Goal: Use online tool/utility: Utilize a website feature to perform a specific function

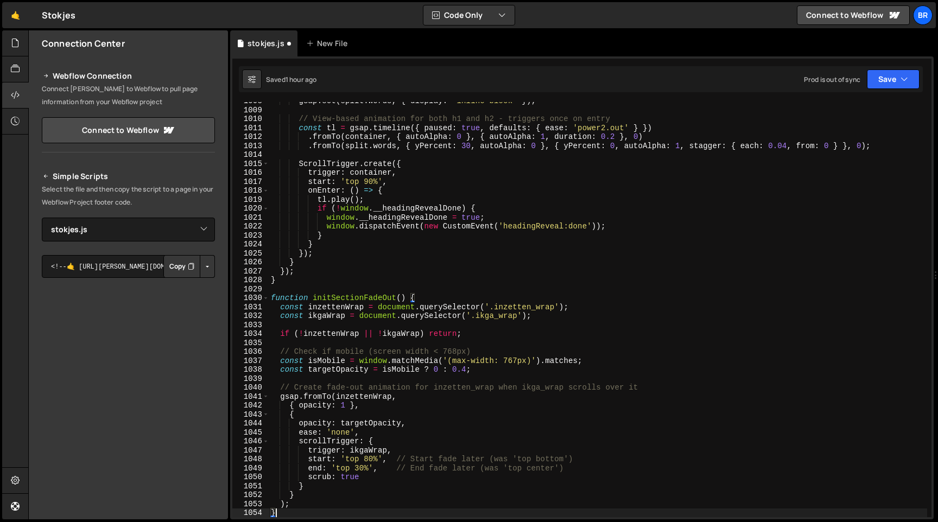
select select "45534"
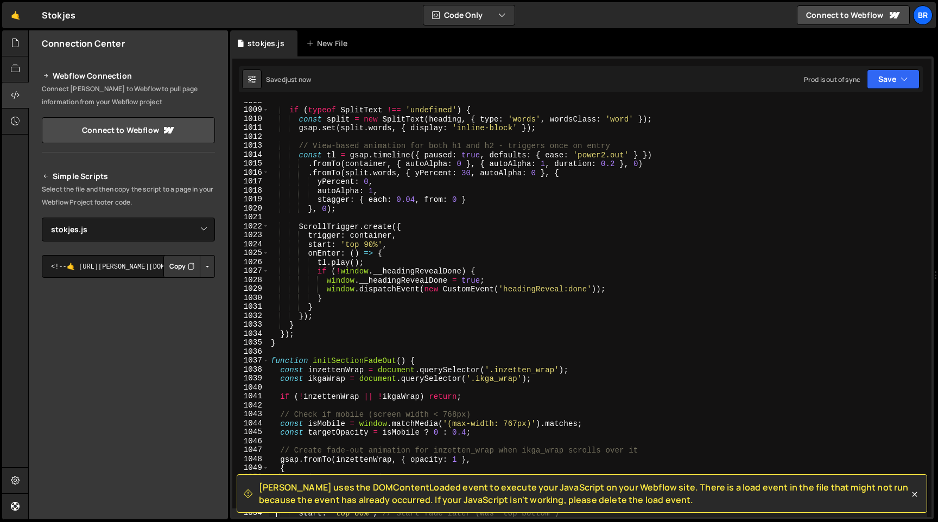
click at [545, 365] on div "if ( typeof SplitText !== 'undefined' ) { const split = new SplitText ( heading…" at bounding box center [598, 313] width 659 height 433
click at [480, 488] on span "[PERSON_NAME] uses the DOMContentLoaded event to execute your JavaScript on you…" at bounding box center [584, 494] width 650 height 24
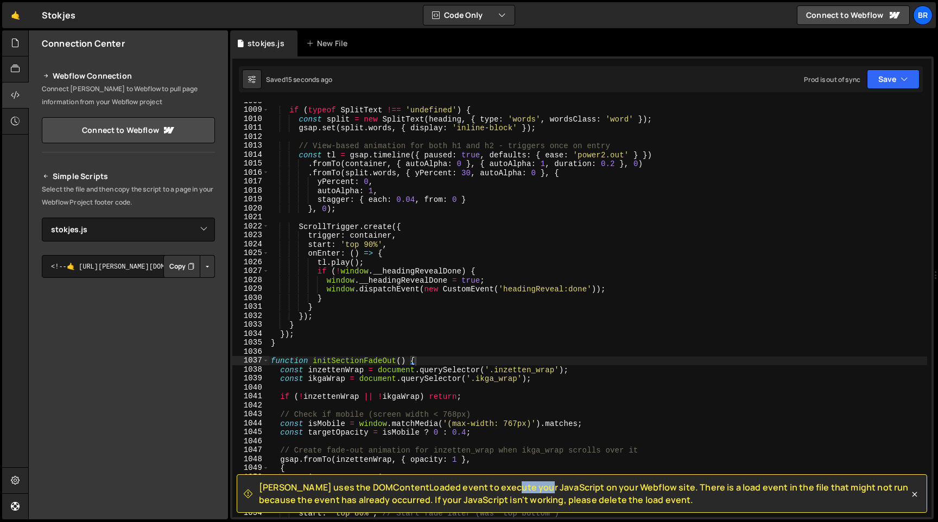
click at [480, 488] on span "[PERSON_NAME] uses the DOMContentLoaded event to execute your JavaScript on you…" at bounding box center [584, 494] width 650 height 24
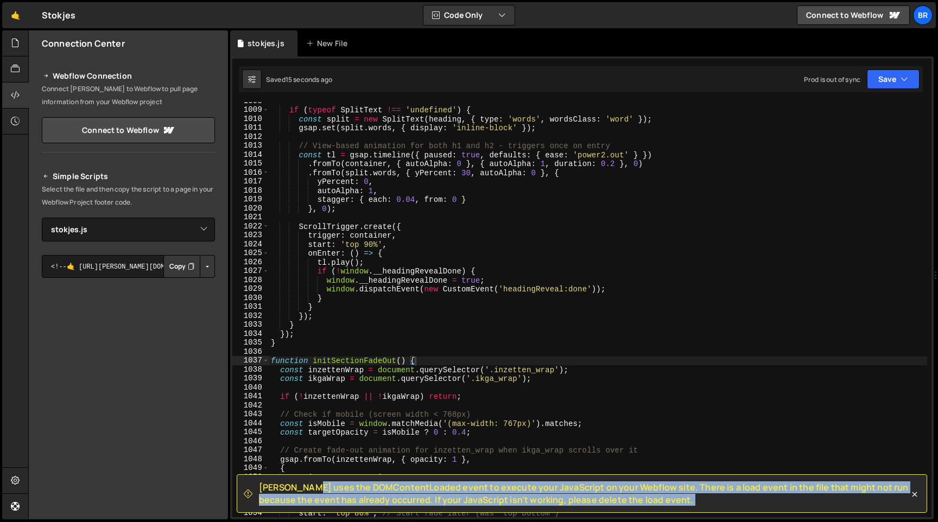
click at [480, 488] on span "[PERSON_NAME] uses the DOMContentLoaded event to execute your JavaScript on you…" at bounding box center [584, 494] width 650 height 24
copy div "[PERSON_NAME] uses the DOMContentLoaded event to execute your JavaScript on you…"
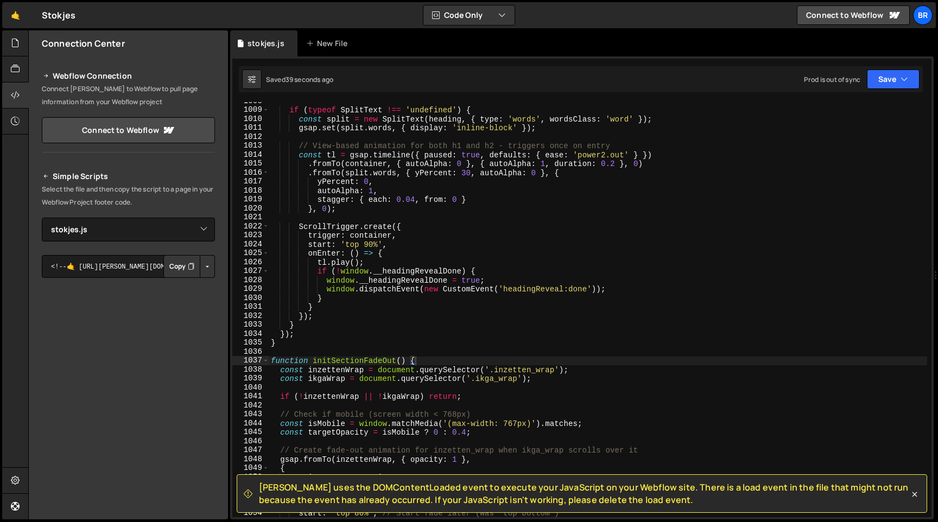
click at [390, 238] on div "if ( typeof SplitText !== 'undefined' ) { const split = new SplitText ( heading…" at bounding box center [598, 313] width 659 height 433
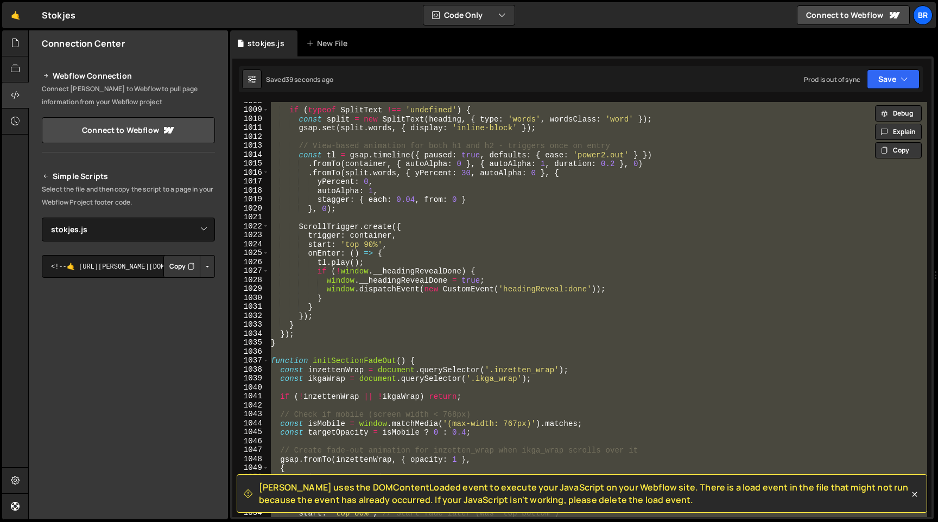
paste textarea
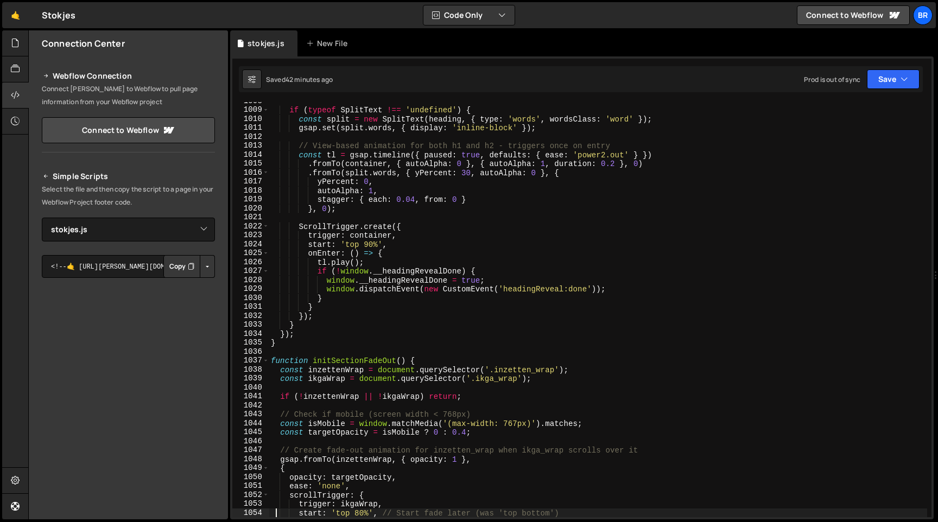
click at [406, 315] on div "if ( typeof SplitText !== 'undefined' ) { const split = new SplitText ( heading…" at bounding box center [598, 313] width 659 height 433
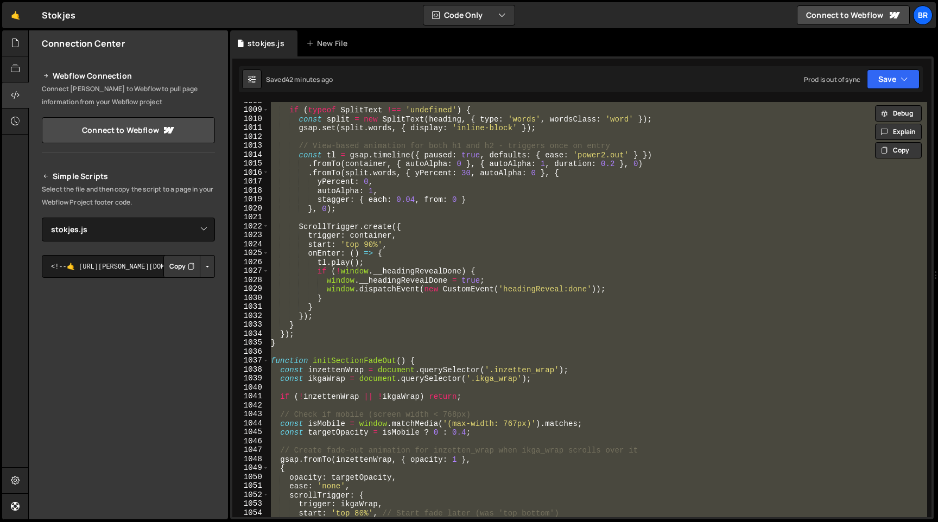
paste textarea
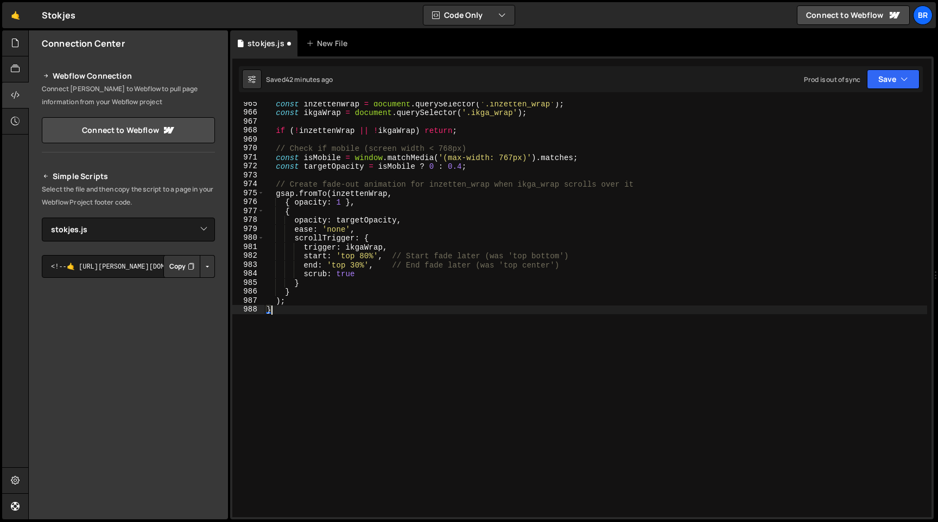
scroll to position [8639, 0]
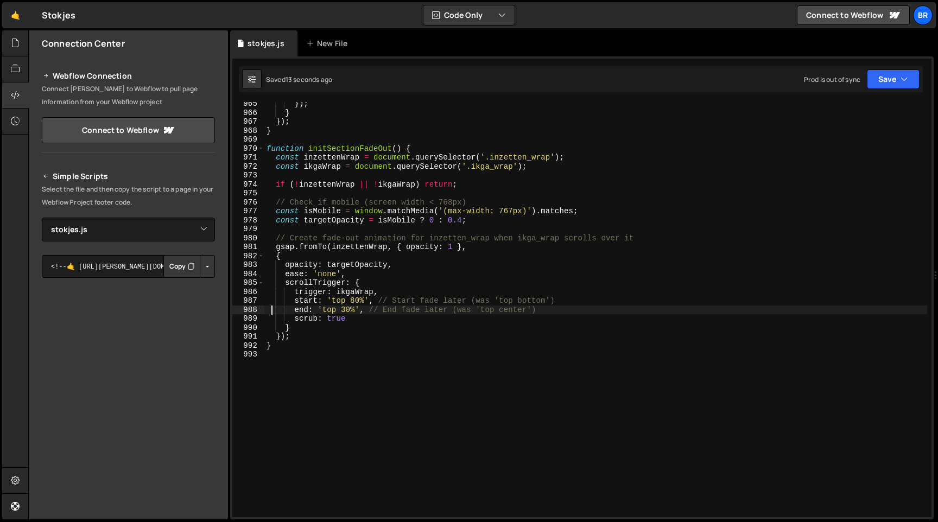
click at [302, 279] on div "}) ; } }) ; } function initSectionFadeOut ( ) { const inzettenWrap = document .…" at bounding box center [595, 315] width 663 height 433
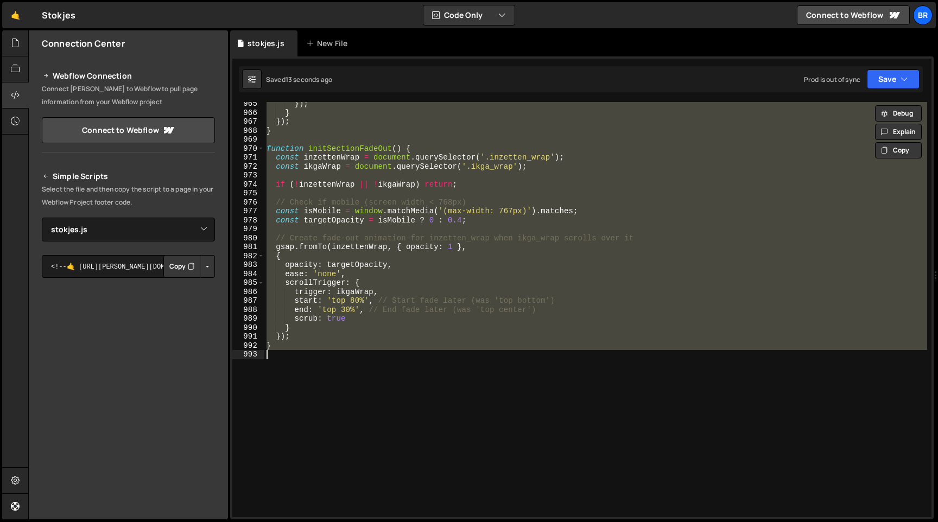
paste textarea
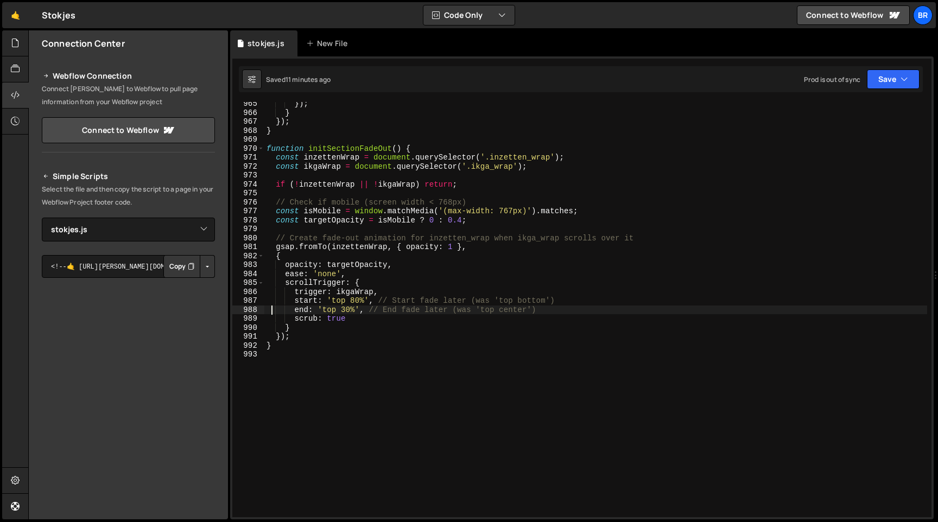
click at [387, 155] on div "}) ; } }) ; } function initSectionFadeOut ( ) { const inzettenWrap = document .…" at bounding box center [595, 315] width 663 height 433
paste textarea
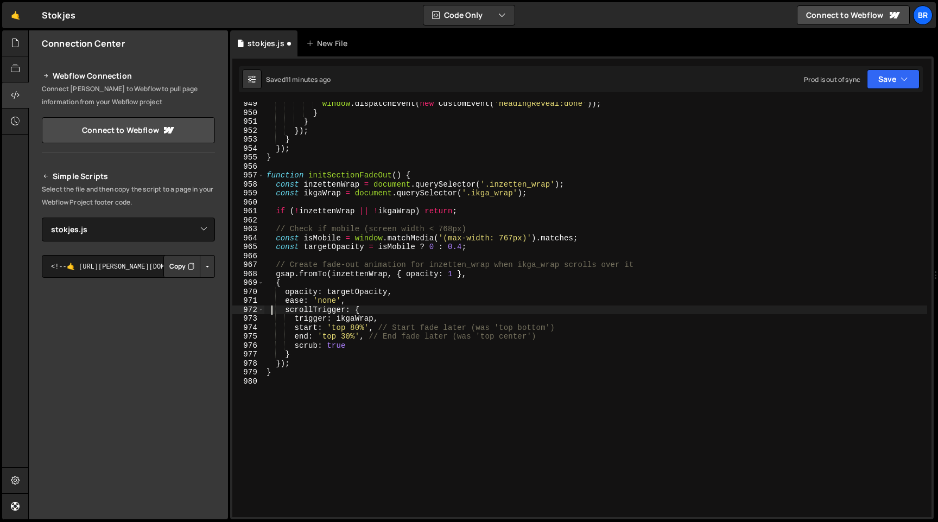
scroll to position [8495, 0]
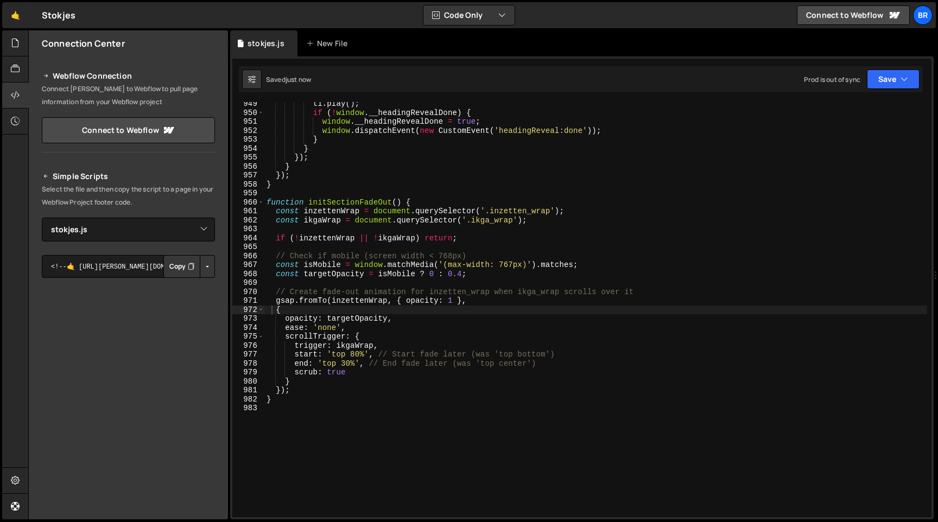
click at [203, 265] on button "Button group with nested dropdown" at bounding box center [207, 266] width 15 height 23
click at [172, 290] on link "Copy Staging Script" at bounding box center [161, 287] width 106 height 15
click at [9, 45] on div at bounding box center [15, 43] width 27 height 26
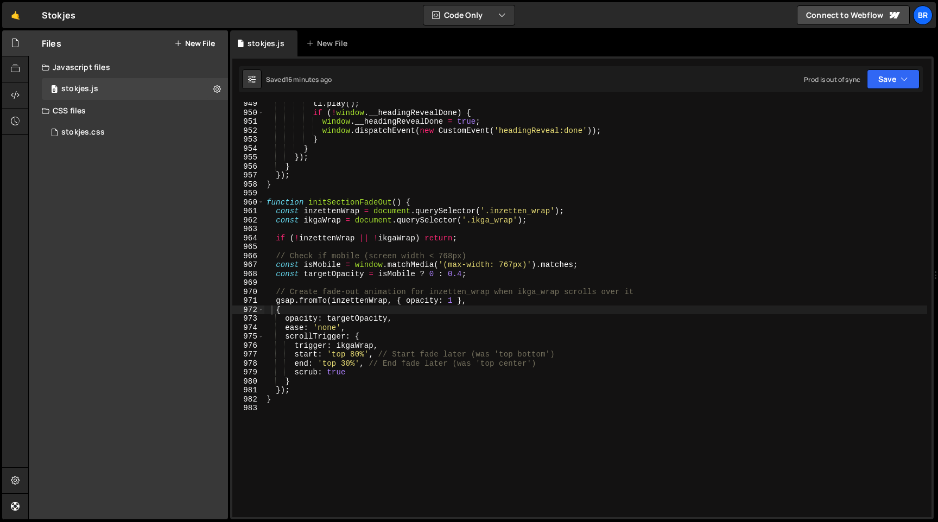
click at [542, 290] on div "tl . play ( ) ; if ( ! window . __headingRevealDone ) { window . __headingRevea…" at bounding box center [595, 315] width 663 height 433
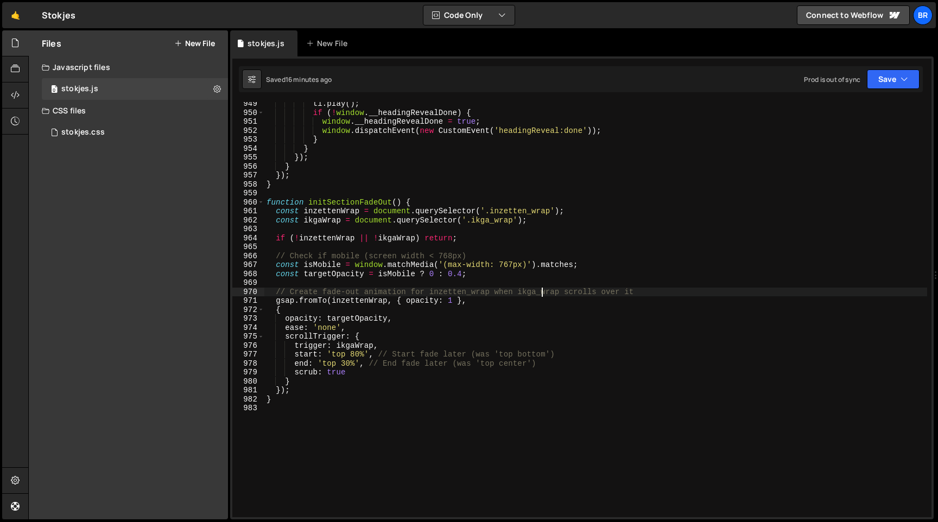
paste textarea
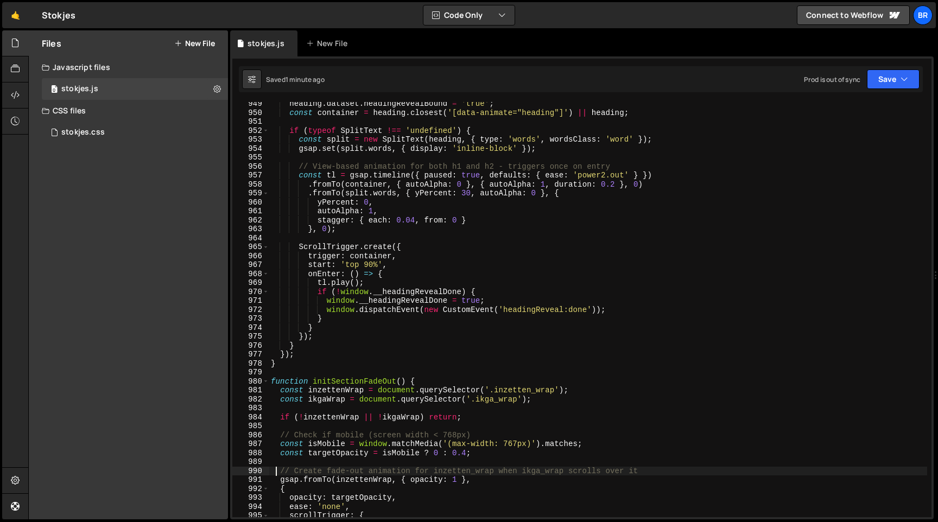
click at [537, 292] on div "heading . dataset . headingRevealBound = 'true' ; const container = heading . c…" at bounding box center [598, 315] width 659 height 433
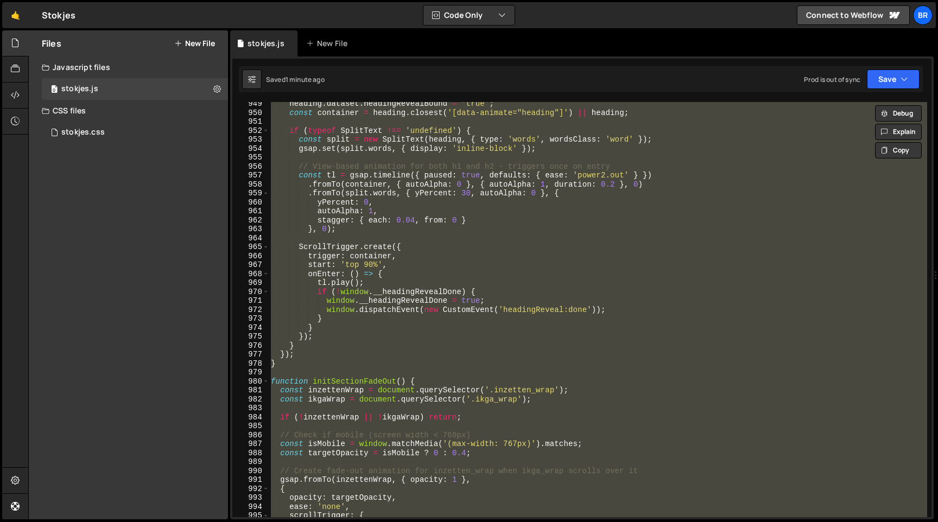
paste textarea
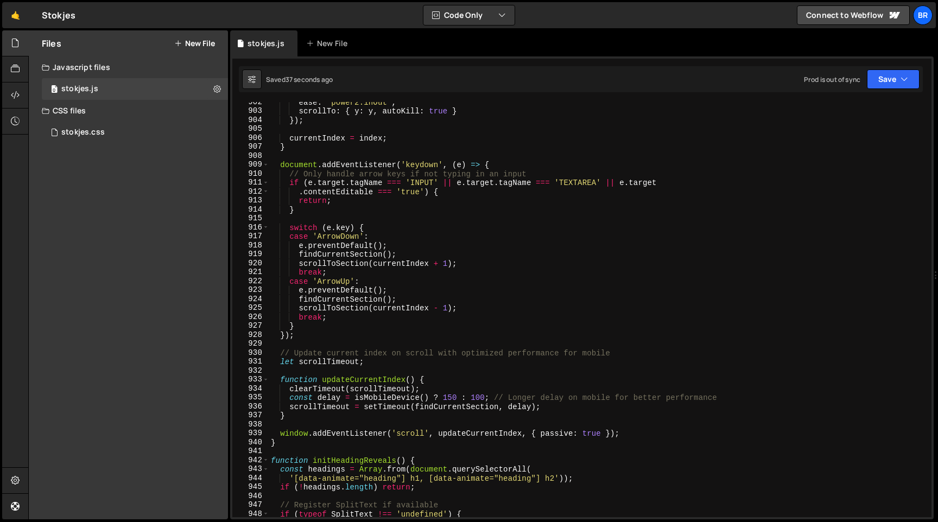
scroll to position [8000, 0]
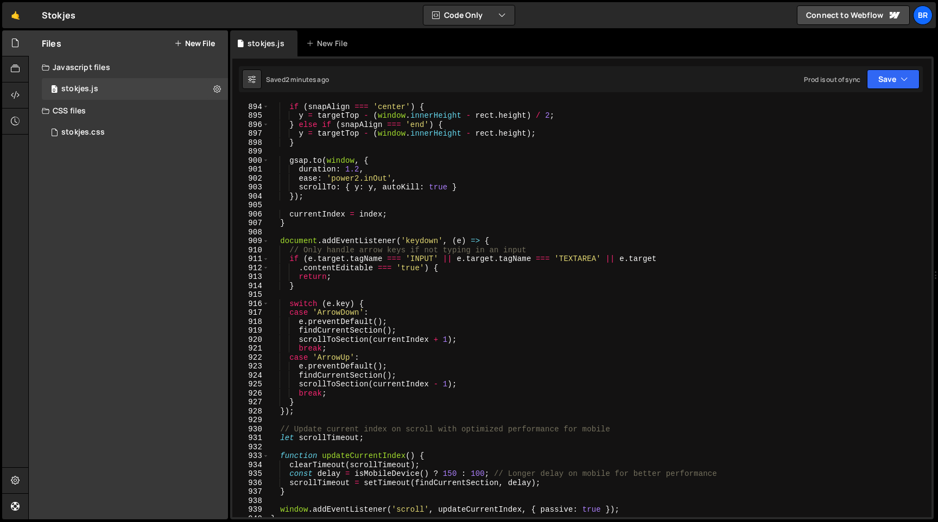
click at [465, 214] on div "let y = targetTop ; if ( snapAlign === 'center' ) { y = targetTop - ( window . …" at bounding box center [598, 309] width 659 height 433
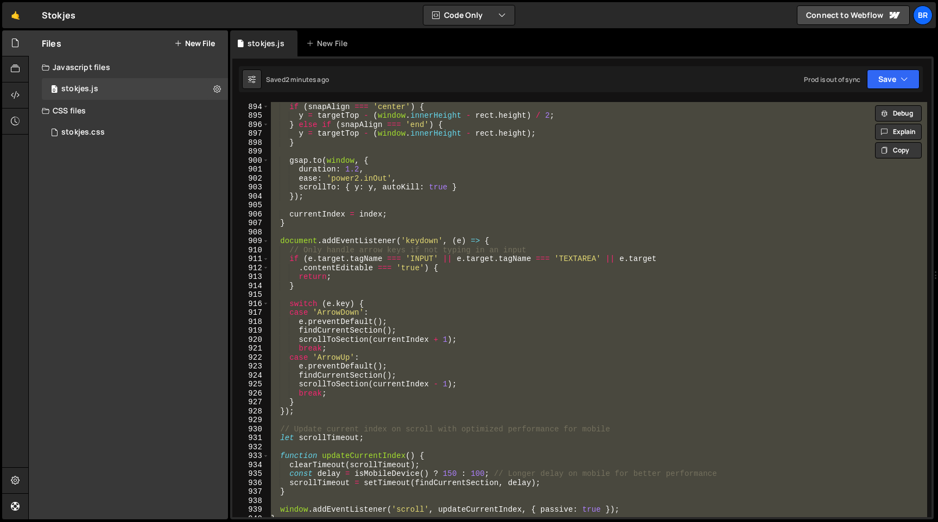
paste textarea
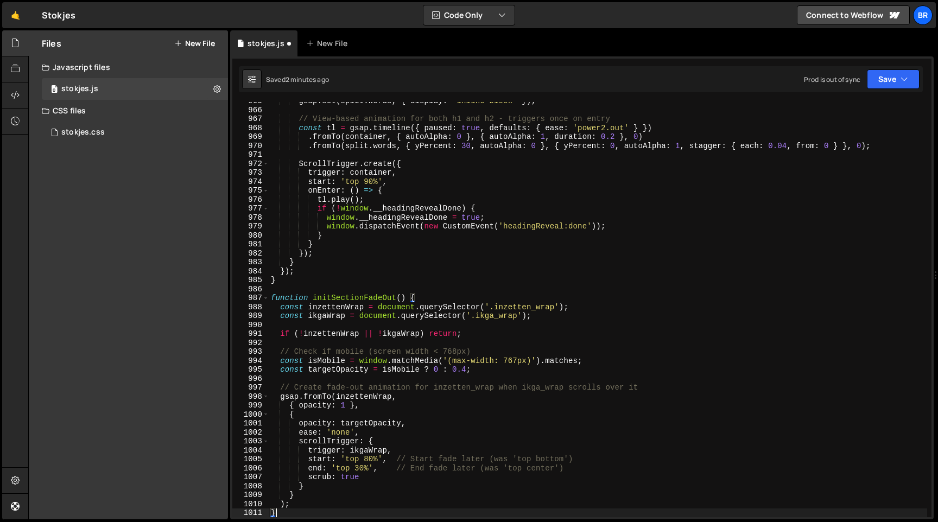
type textarea "{"
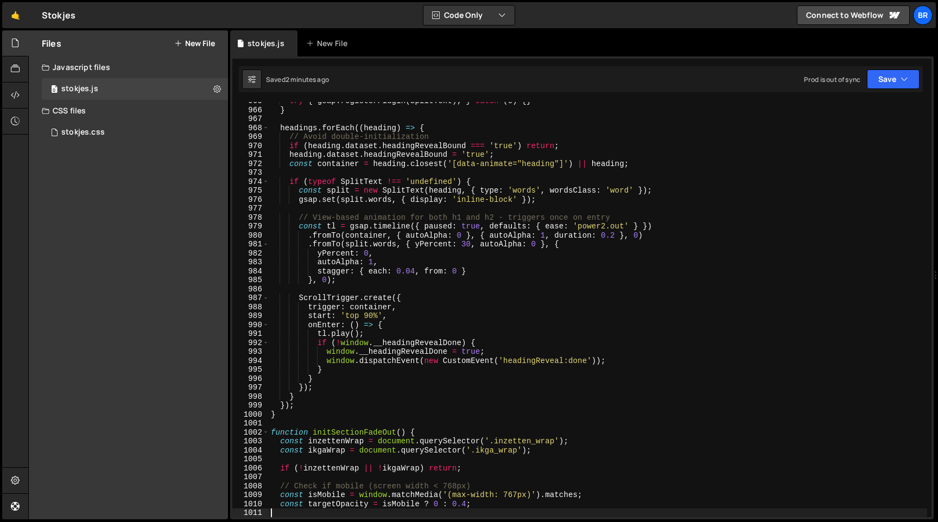
click at [436, 265] on div "try { gsap . registerPlugin ( SplitText ) ; } catch ( e ) { } } headings . forE…" at bounding box center [598, 313] width 659 height 433
paste textarea
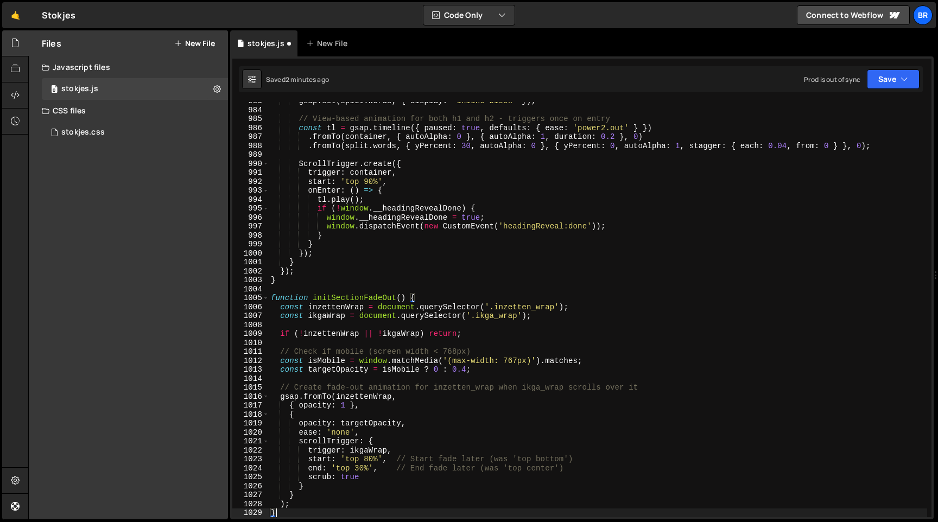
type textarea "{"
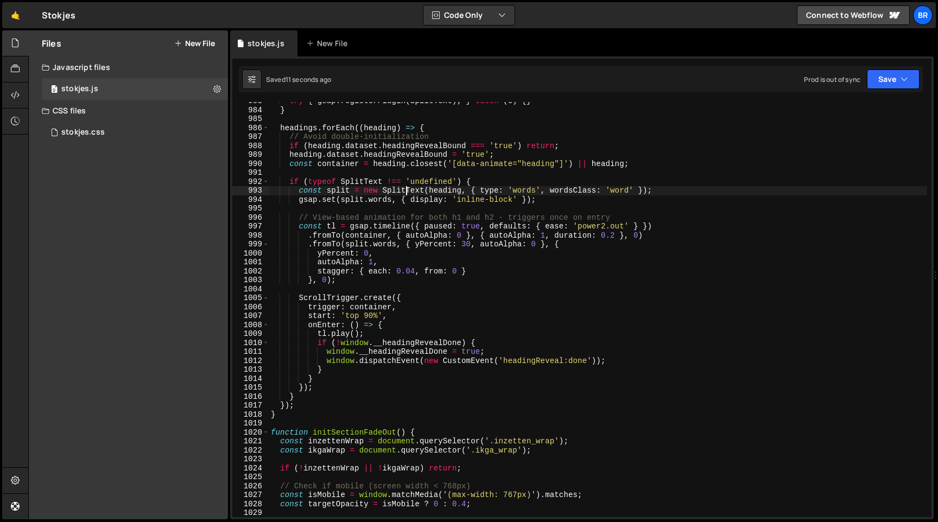
click at [404, 192] on div "try { gsap . registerPlugin ( SplitText ) ; } catch ( e ) { } } headings . forE…" at bounding box center [598, 313] width 659 height 433
paste textarea
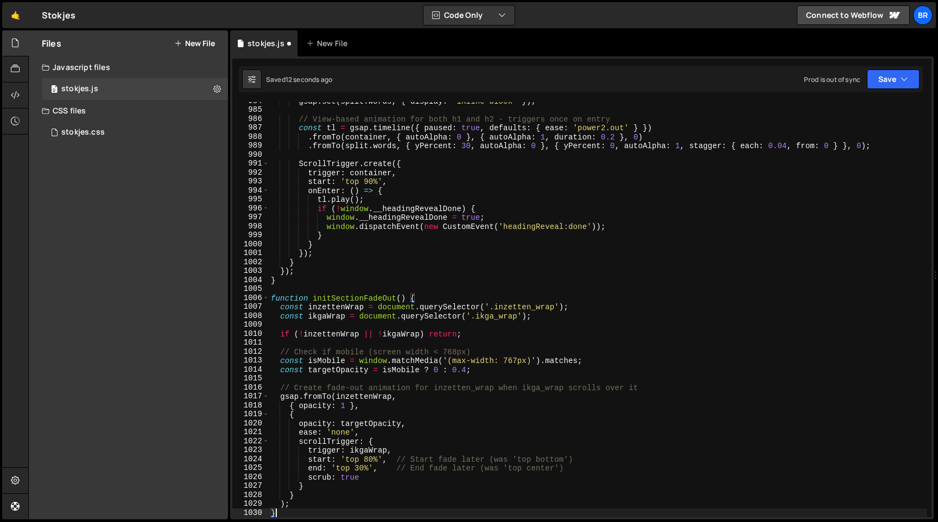
type textarea "{"
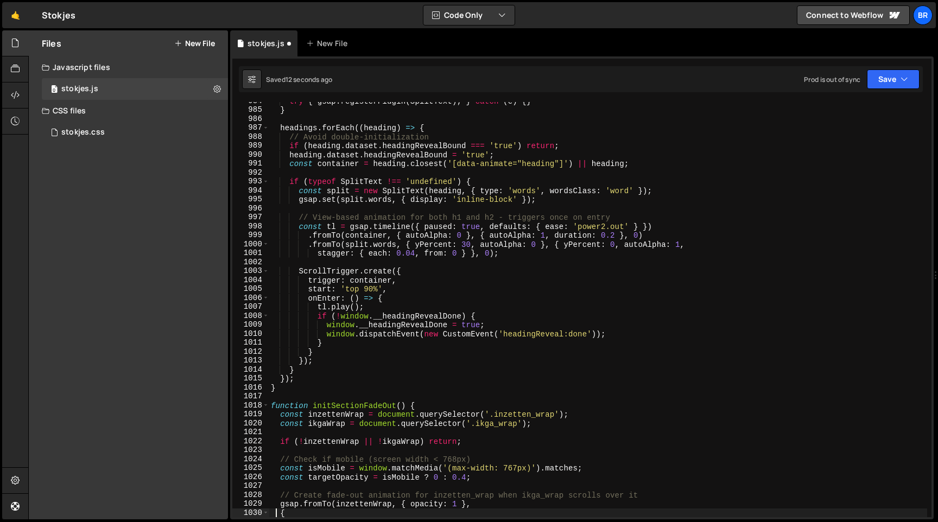
scroll to position [8812, 0]
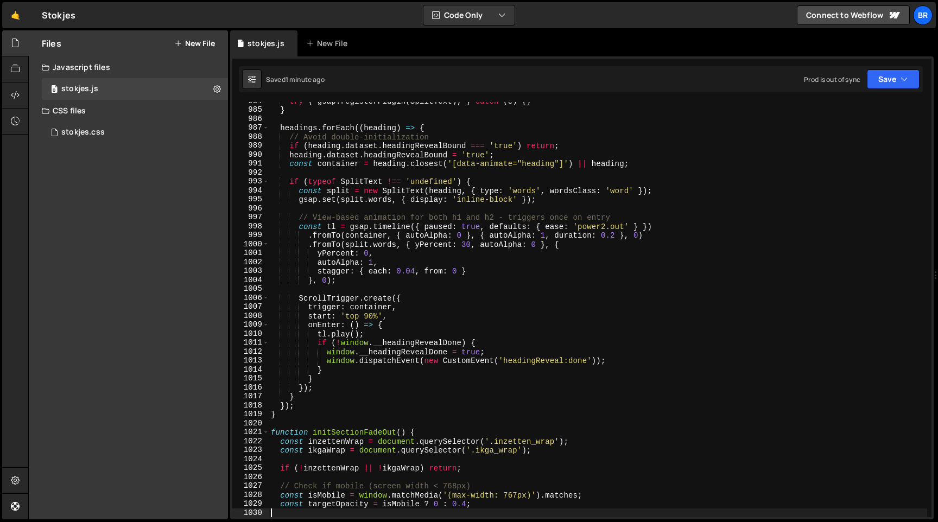
click at [426, 169] on div "try { gsap . registerPlugin ( SplitText ) ; } catch ( e ) { } } headings . forE…" at bounding box center [598, 313] width 659 height 433
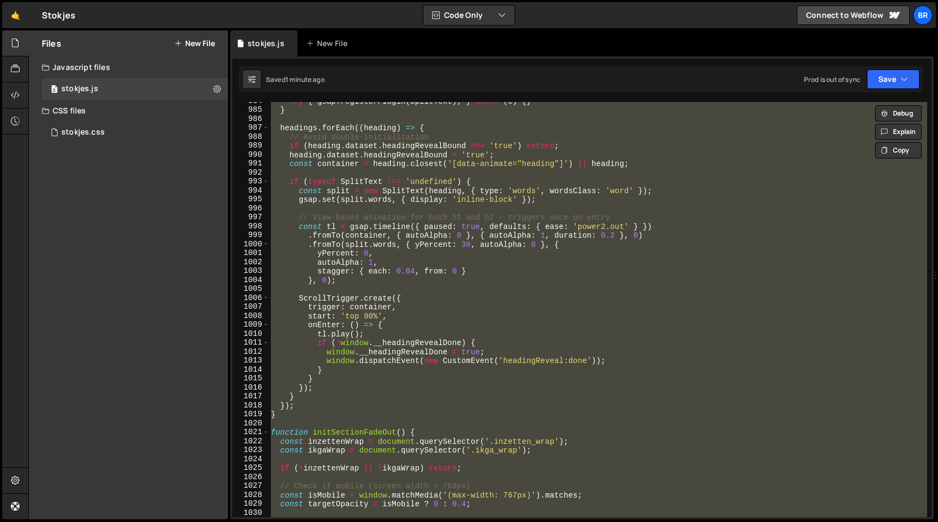
paste textarea
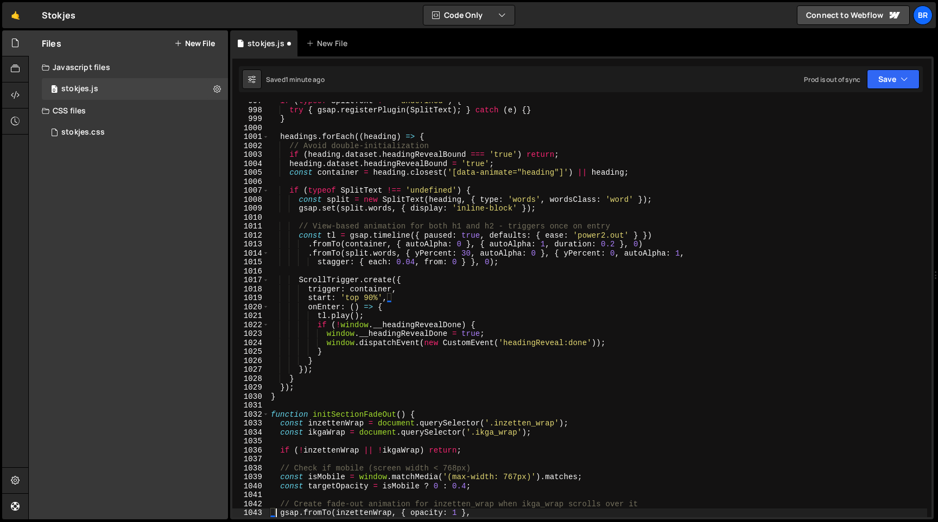
scroll to position [8928, 0]
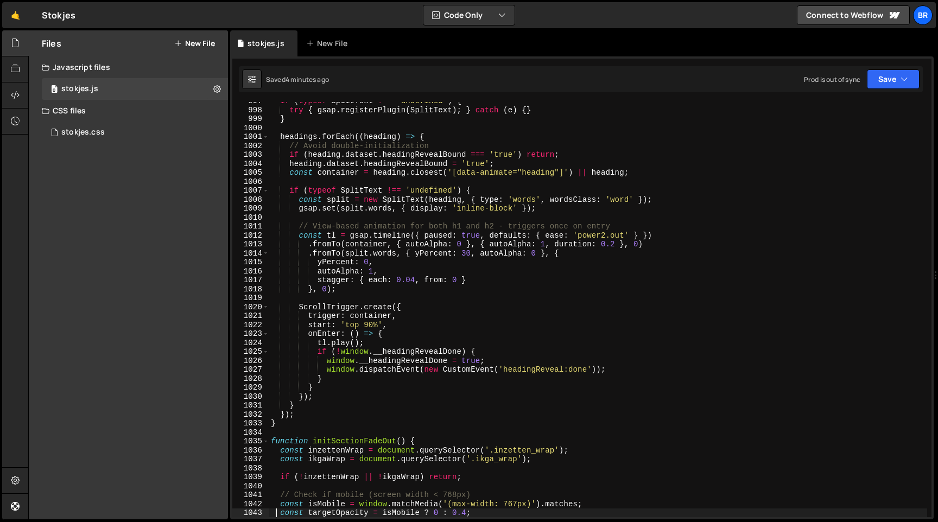
click at [464, 303] on div "if ( typeof SplitText !== 'undefined' ) { try { gsap . registerPlugin ( SplitTe…" at bounding box center [598, 313] width 659 height 433
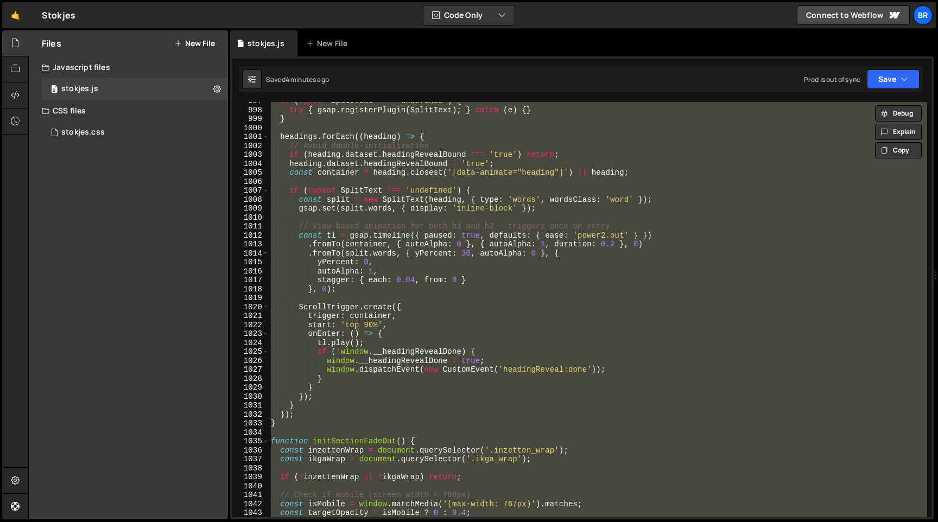
paste textarea
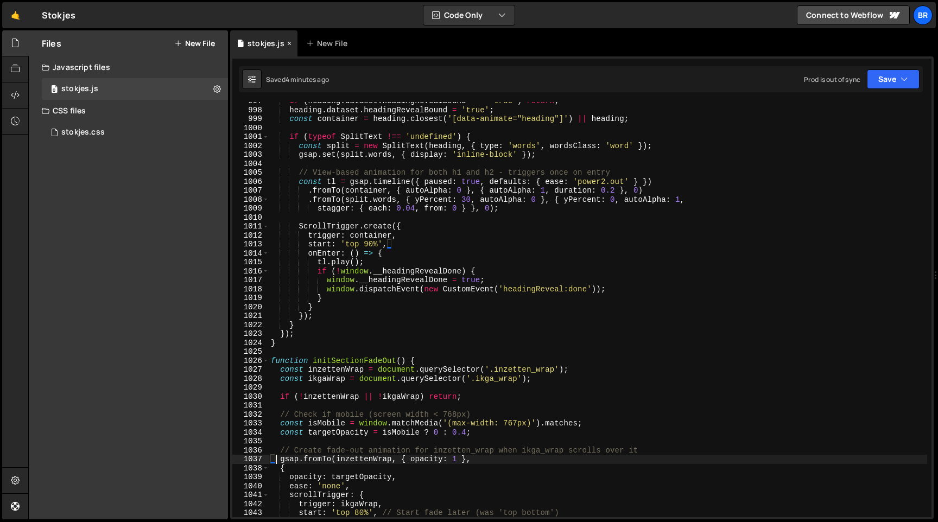
type textarea "const targetOpacity = isMobile ? 0 : 0.4;"
